Goal: Task Accomplishment & Management: Manage account settings

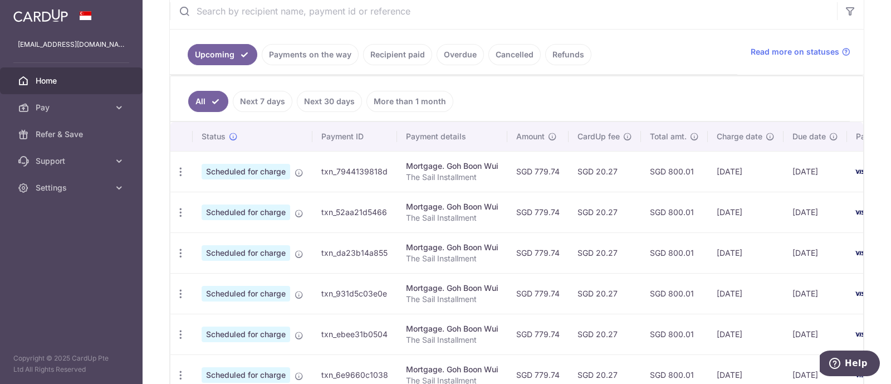
scroll to position [223, 0]
click at [311, 54] on link "Payments on the way" at bounding box center [310, 53] width 97 height 21
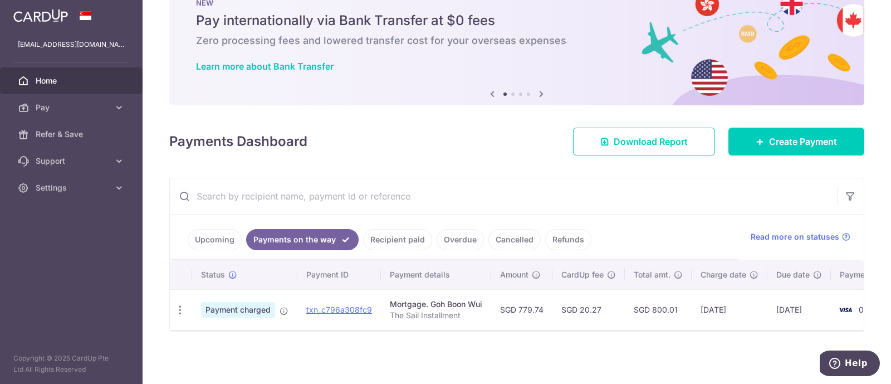
scroll to position [0, 54]
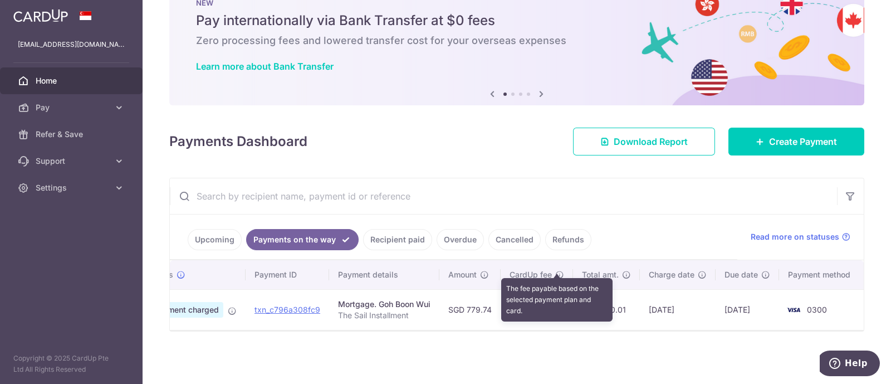
click at [555, 270] on icon at bounding box center [559, 274] width 9 height 9
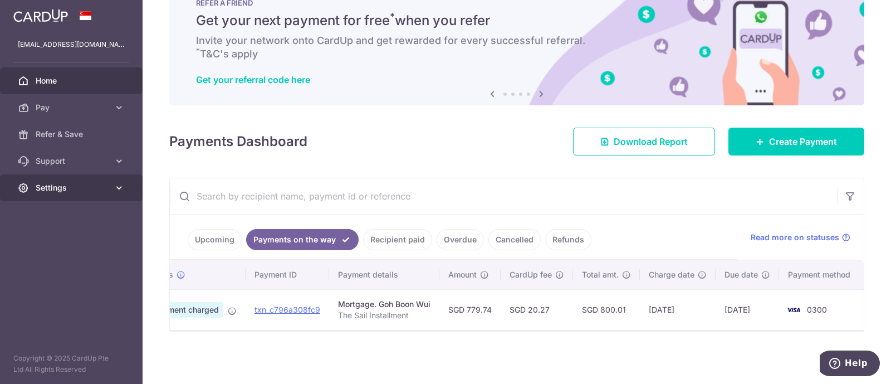
click at [85, 183] on span "Settings" at bounding box center [73, 187] width 74 height 11
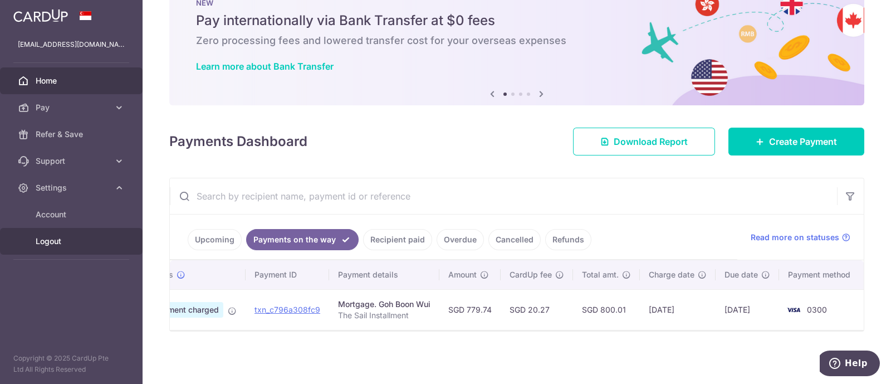
click at [61, 242] on span "Logout" at bounding box center [73, 241] width 74 height 11
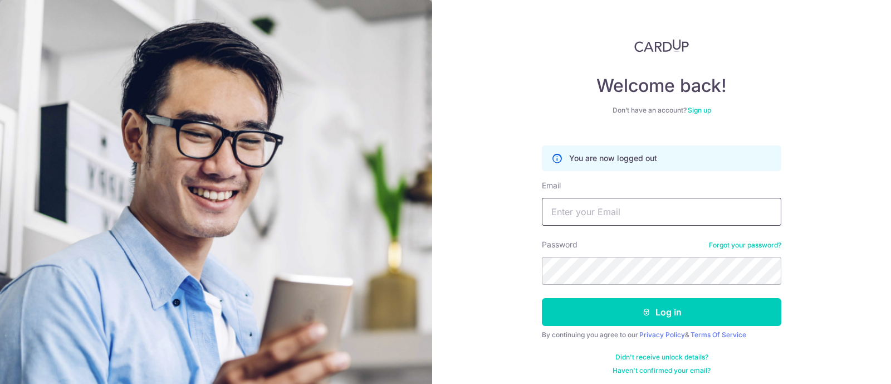
click at [586, 213] on input "Email" at bounding box center [662, 212] width 240 height 28
type input "[EMAIL_ADDRESS][DOMAIN_NAME]"
click at [542, 298] on button "Log in" at bounding box center [662, 312] width 240 height 28
